Goal: Task Accomplishment & Management: Use online tool/utility

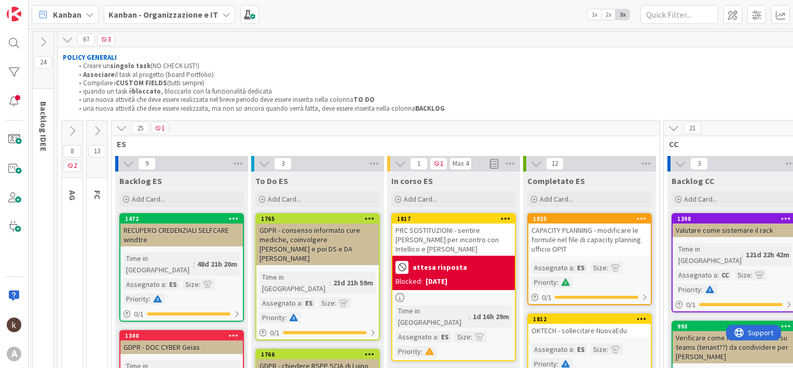
click at [119, 125] on icon at bounding box center [121, 127] width 11 height 11
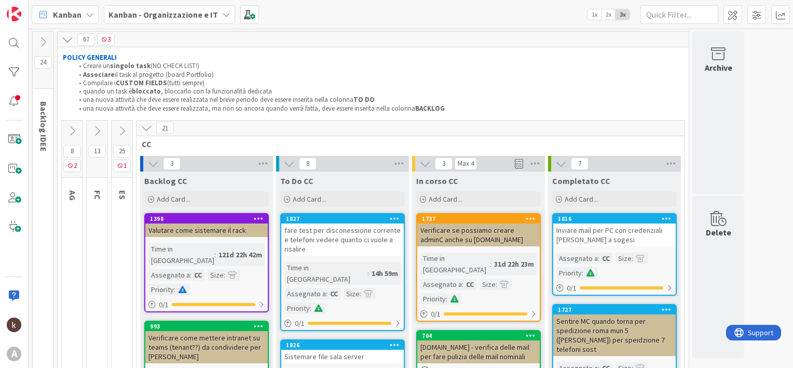
click at [91, 131] on icon at bounding box center [96, 130] width 11 height 11
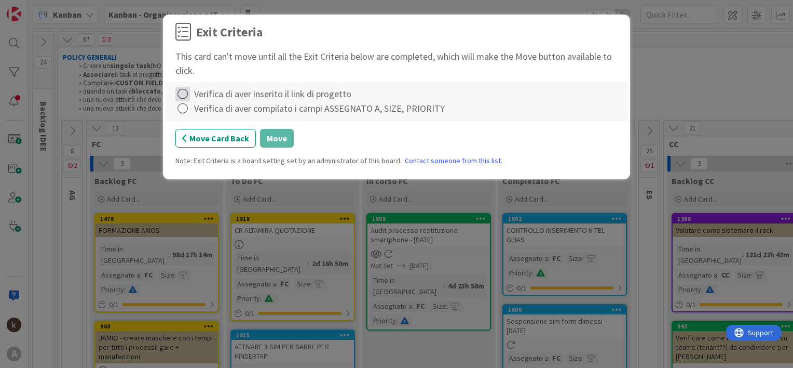
click at [183, 96] on icon at bounding box center [182, 94] width 15 height 15
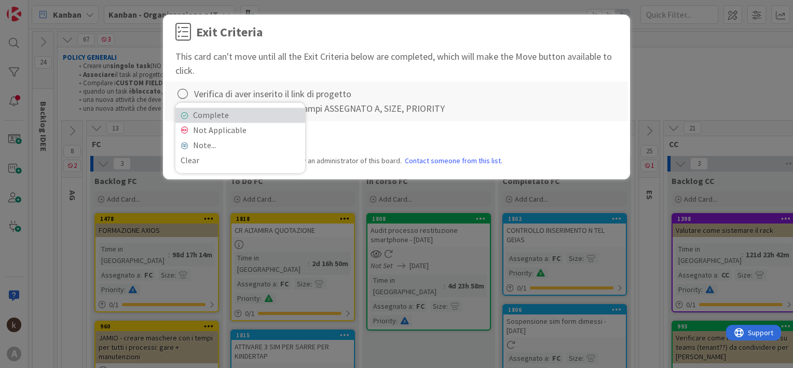
click at [207, 112] on link "Complete" at bounding box center [240, 114] width 130 height 15
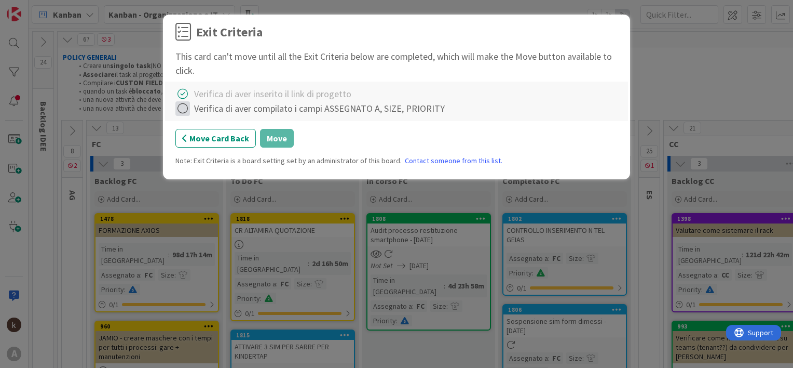
click at [181, 110] on icon at bounding box center [182, 108] width 15 height 15
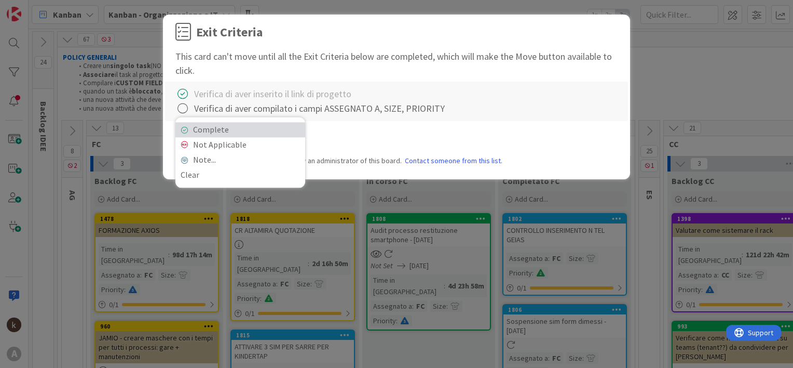
click at [204, 129] on link "Complete" at bounding box center [240, 129] width 130 height 15
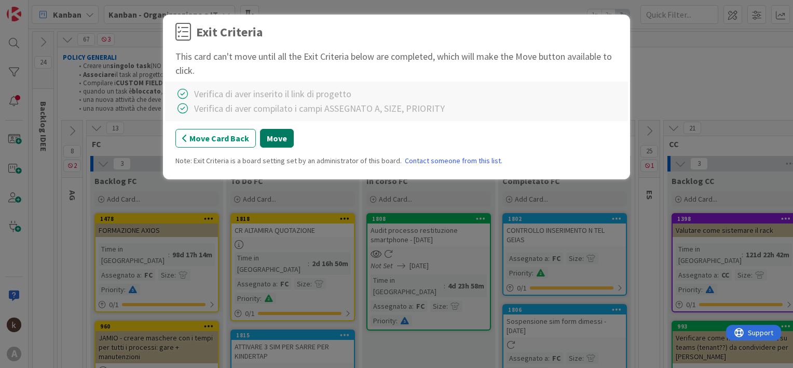
click at [282, 135] on button "Move" at bounding box center [277, 138] width 34 height 19
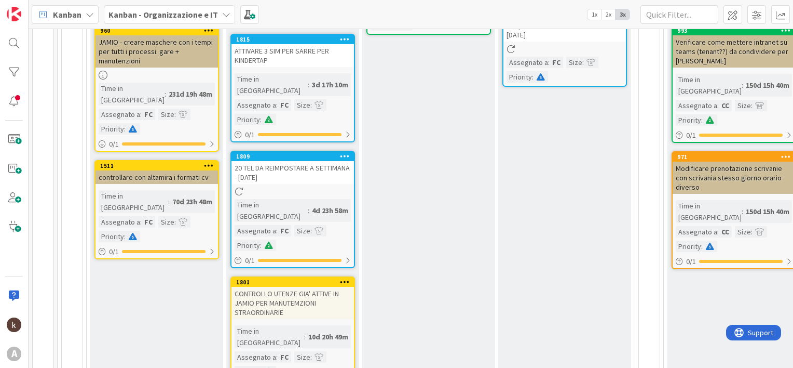
scroll to position [304, 0]
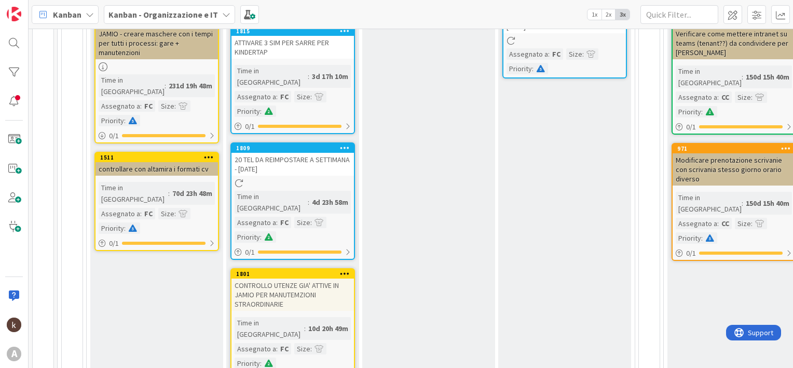
click at [347, 144] on icon at bounding box center [345, 147] width 10 height 7
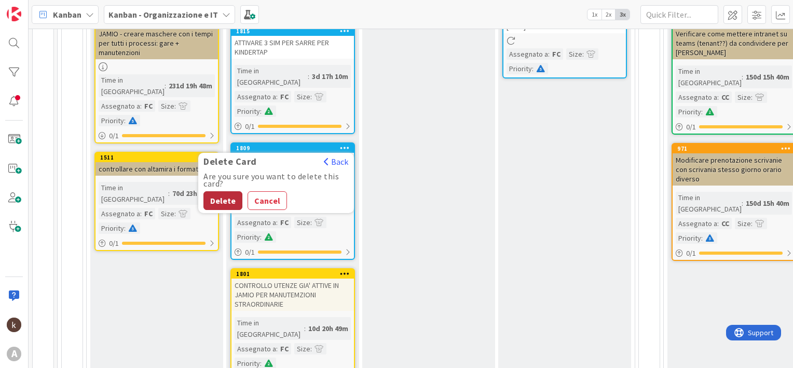
click at [229, 191] on button "Delete" at bounding box center [222, 200] width 39 height 19
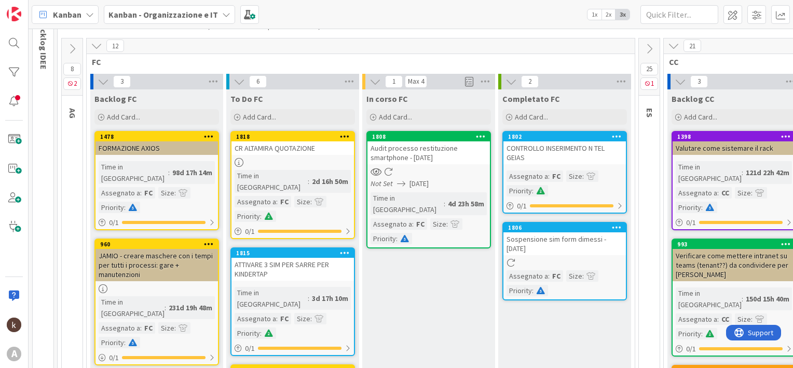
scroll to position [76, 0]
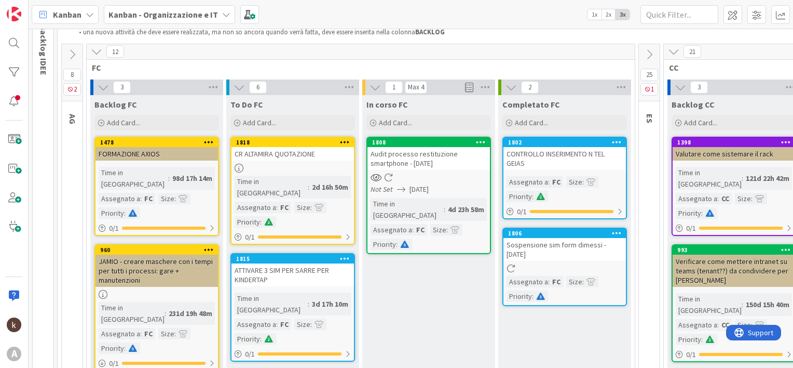
click at [566, 247] on div "Sospensione sim form dimessi - [DATE]" at bounding box center [565, 249] width 123 height 23
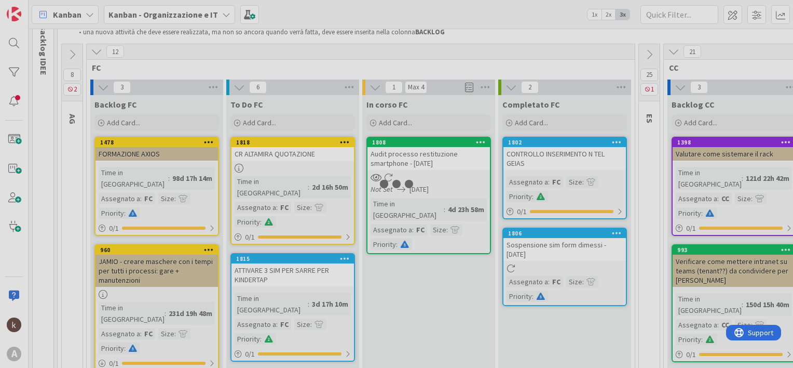
click at [566, 247] on div at bounding box center [396, 184] width 793 height 368
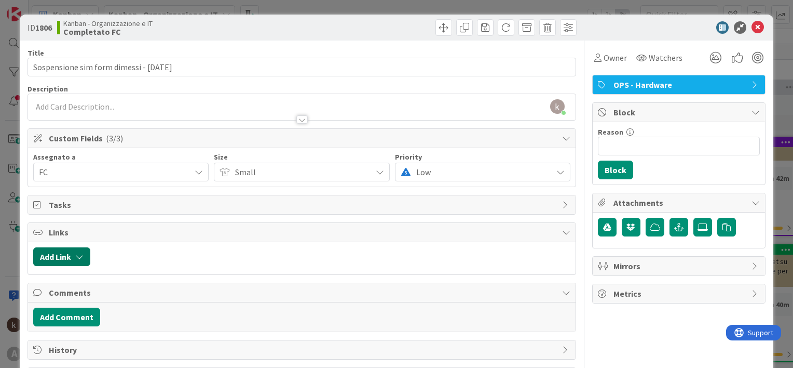
click at [61, 260] on button "Add Link" at bounding box center [61, 256] width 57 height 19
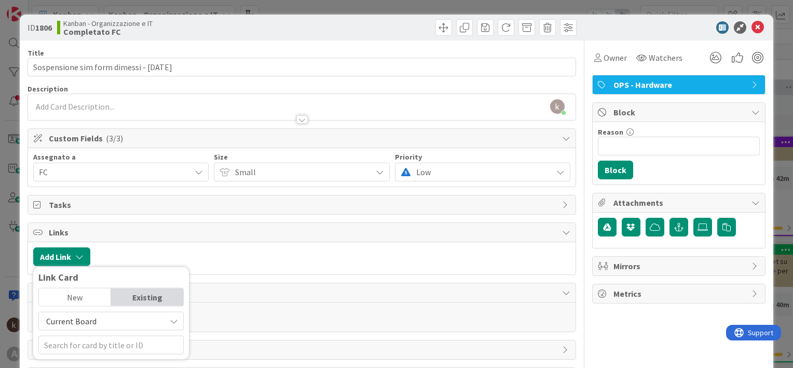
click at [79, 320] on span "Current Board" at bounding box center [71, 321] width 50 height 10
click at [110, 293] on span "All Boards" at bounding box center [116, 297] width 144 height 16
click at [83, 345] on input "text" at bounding box center [110, 344] width 145 height 19
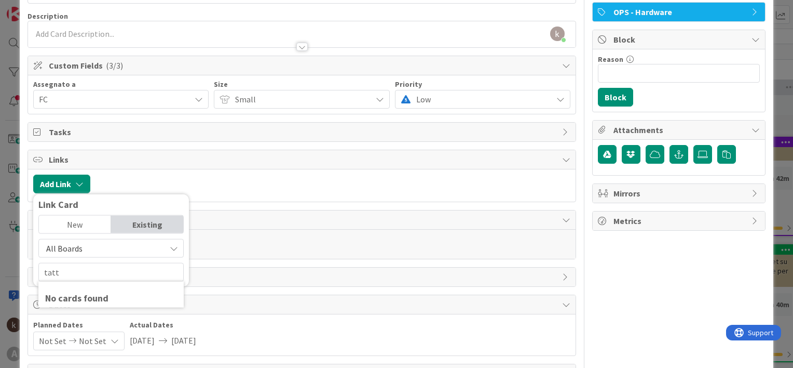
scroll to position [82, 0]
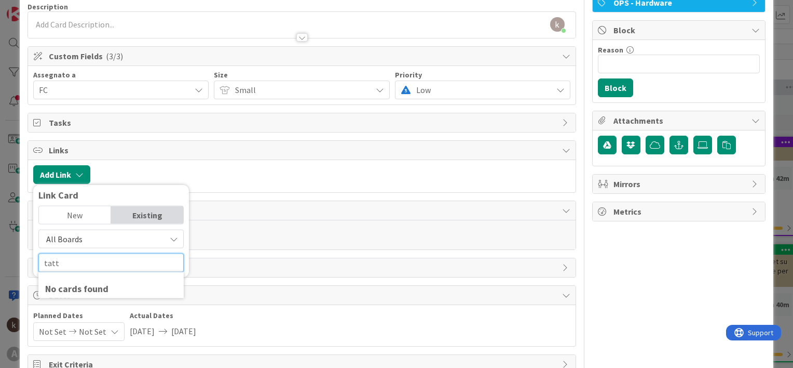
click at [119, 262] on input "tatt" at bounding box center [110, 262] width 145 height 19
type input "t"
click at [114, 238] on span "All Boards" at bounding box center [102, 239] width 116 height 15
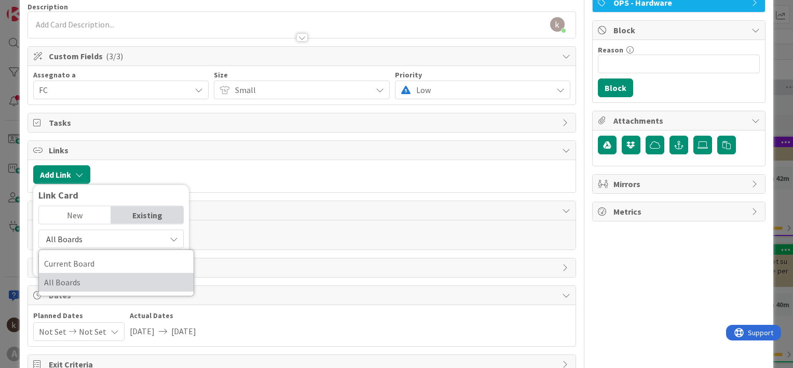
click at [102, 280] on span "All Boards" at bounding box center [116, 282] width 144 height 16
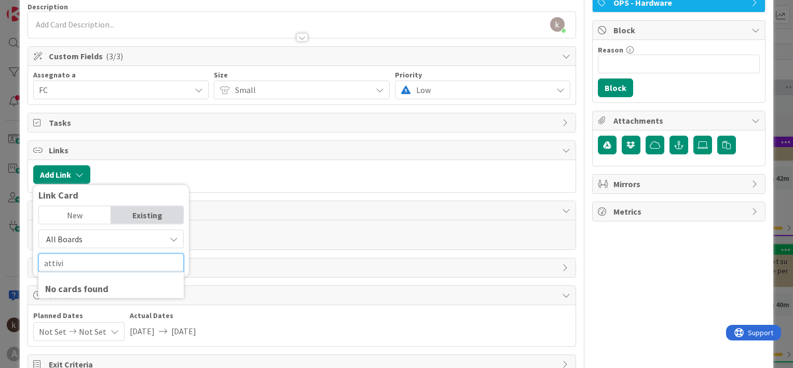
click at [112, 267] on input "attivi" at bounding box center [110, 262] width 145 height 19
click at [118, 238] on span "All Boards" at bounding box center [102, 239] width 116 height 15
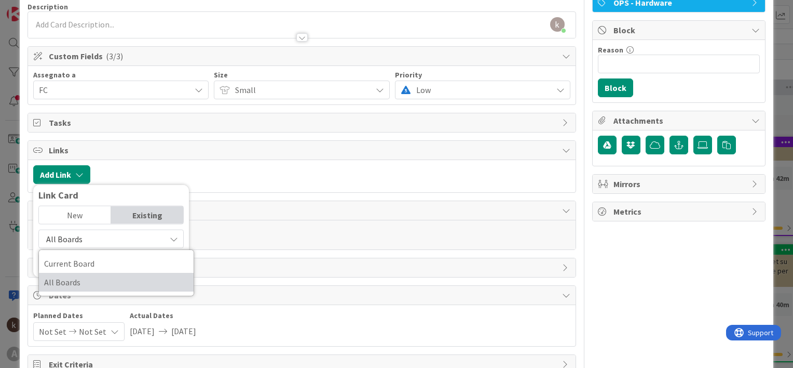
click at [74, 281] on span "All Boards" at bounding box center [116, 282] width 144 height 16
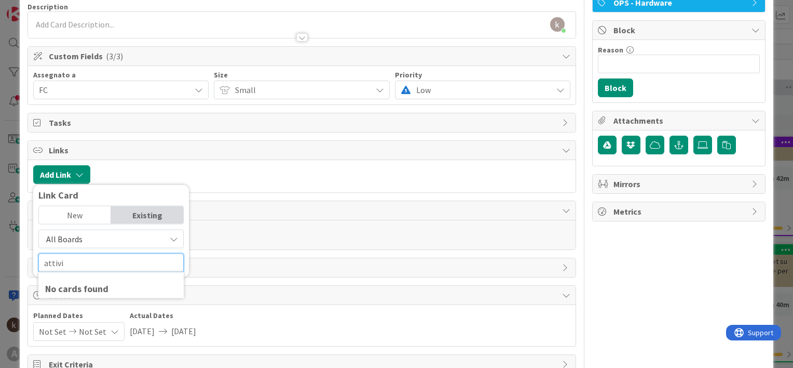
click at [95, 262] on input "attivi" at bounding box center [110, 262] width 145 height 19
type input "a"
type input "tattiche"
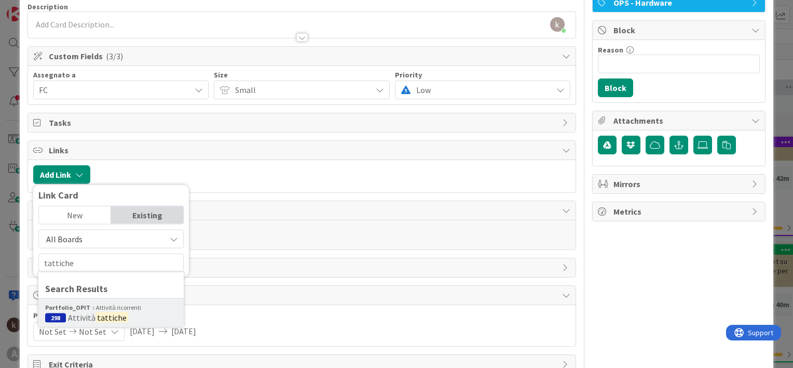
click at [93, 315] on span "Attività" at bounding box center [82, 317] width 28 height 10
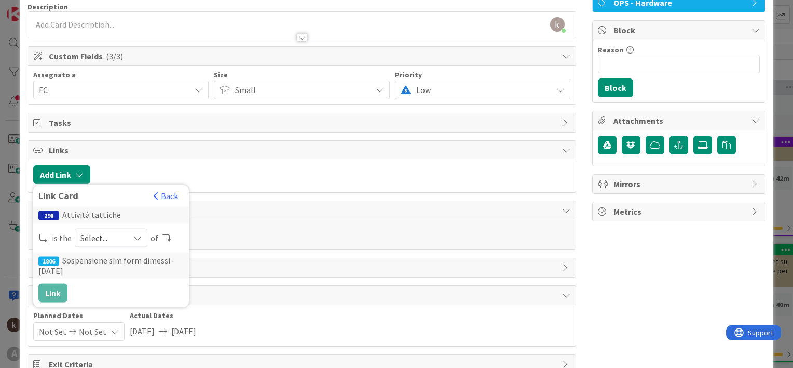
click at [135, 236] on icon at bounding box center [137, 238] width 8 height 8
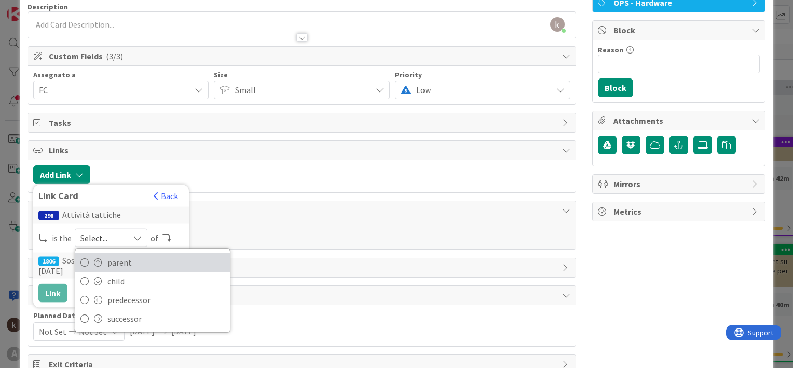
click at [124, 260] on span "parent" at bounding box center [165, 262] width 117 height 16
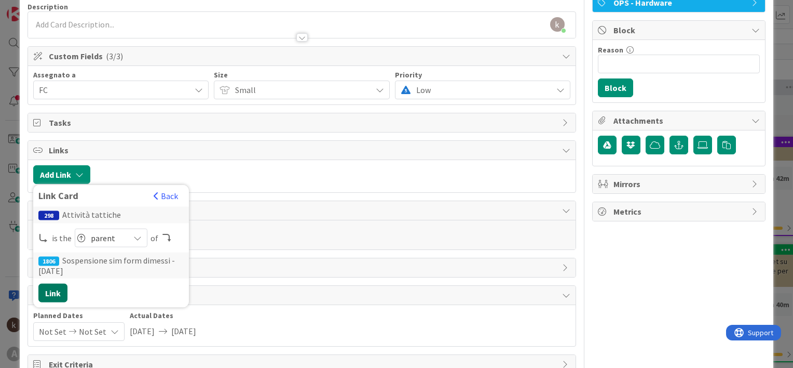
click at [49, 290] on button "Link" at bounding box center [52, 292] width 29 height 19
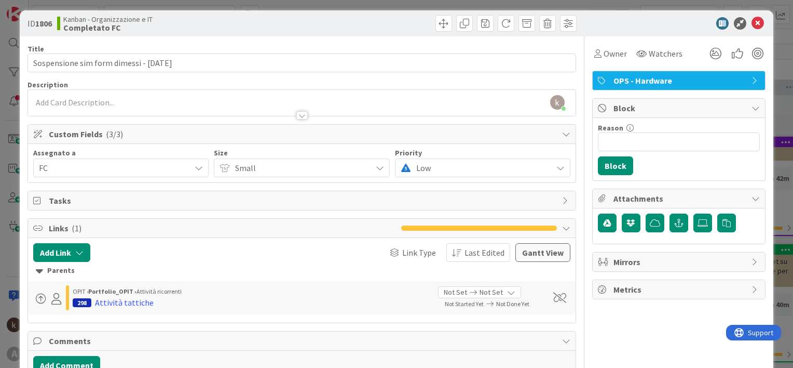
scroll to position [2, 0]
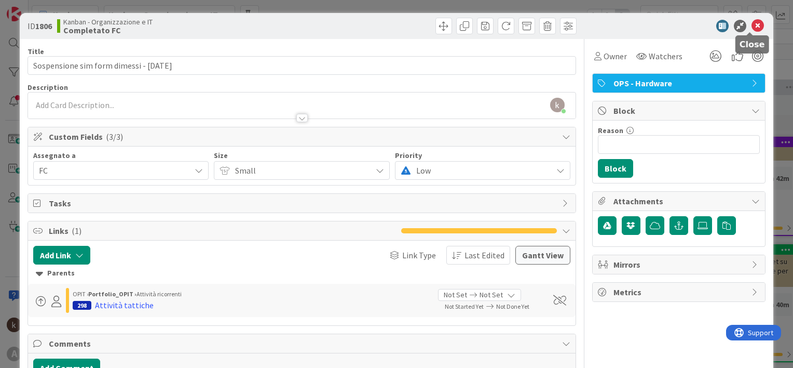
click at [752, 23] on icon at bounding box center [758, 26] width 12 height 12
